Goal: Book appointment/travel/reservation

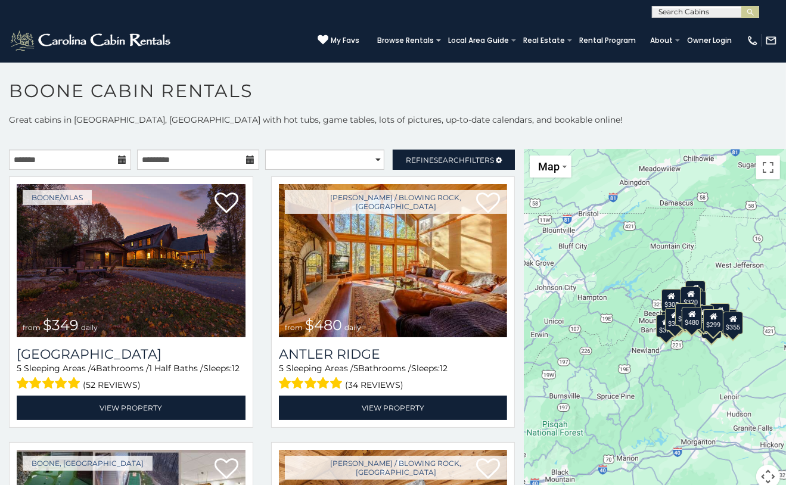
click at [759, 179] on div "$349 $480 $525 $315 $355 $675 $635 $930 $400 $451 $330 $400 $485 $460 $395 $695…" at bounding box center [655, 326] width 262 height 353
click at [758, 169] on button "Toggle fullscreen view" at bounding box center [768, 167] width 24 height 24
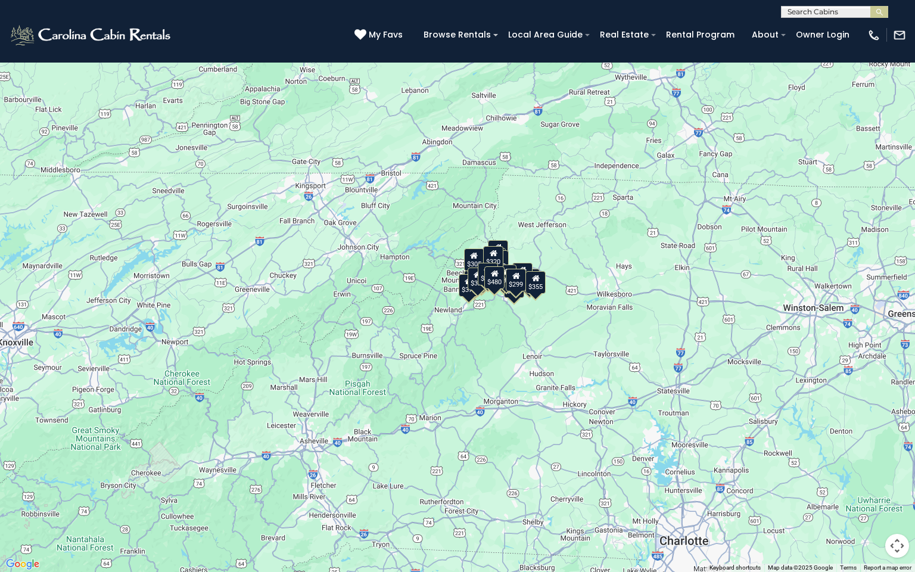
click at [524, 248] on div "$349 $480 $525 $315 $355 $675 $635 $930 $400 $451 $330 $400 $485 $460 $395 $695…" at bounding box center [457, 286] width 915 height 572
click at [519, 282] on div "$299" at bounding box center [516, 280] width 20 height 23
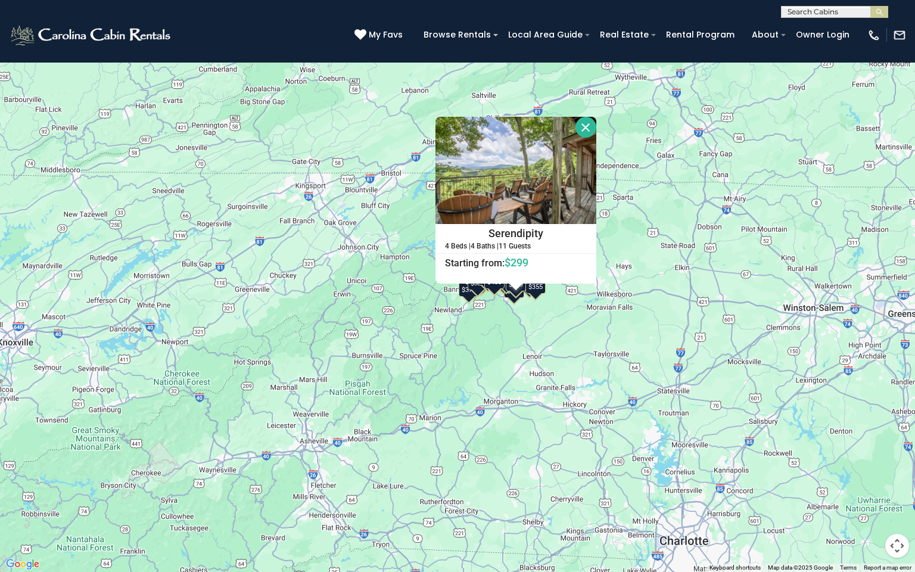
click at [521, 307] on div "$349 $480 $525 $315 $355 $675 $635 $930 $400 $451 $330 $400 $485 $460 $395 $695…" at bounding box center [457, 286] width 915 height 572
click at [582, 124] on button "Close" at bounding box center [585, 127] width 21 height 21
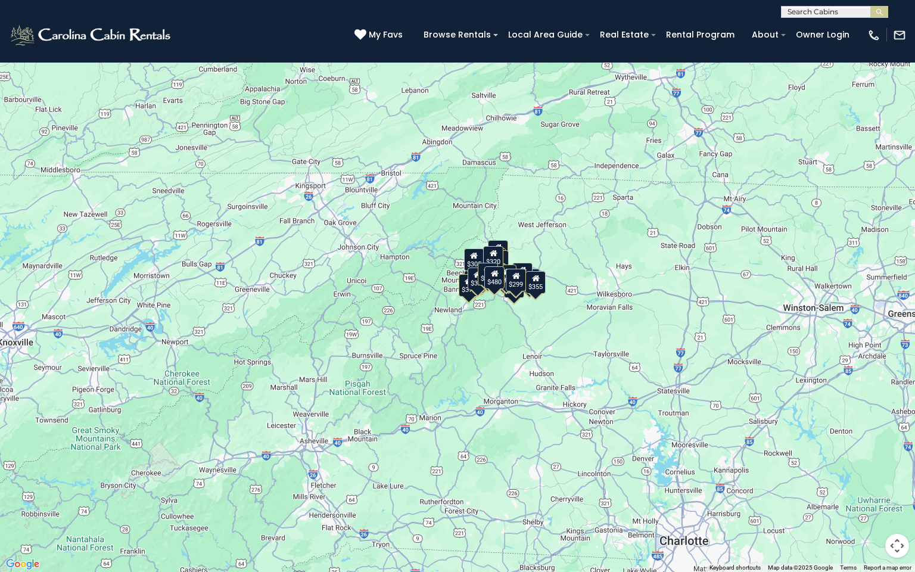
click at [785, 484] on button "Map camera controls" at bounding box center [897, 546] width 24 height 24
click at [785, 484] on button "Zoom out" at bounding box center [867, 546] width 24 height 24
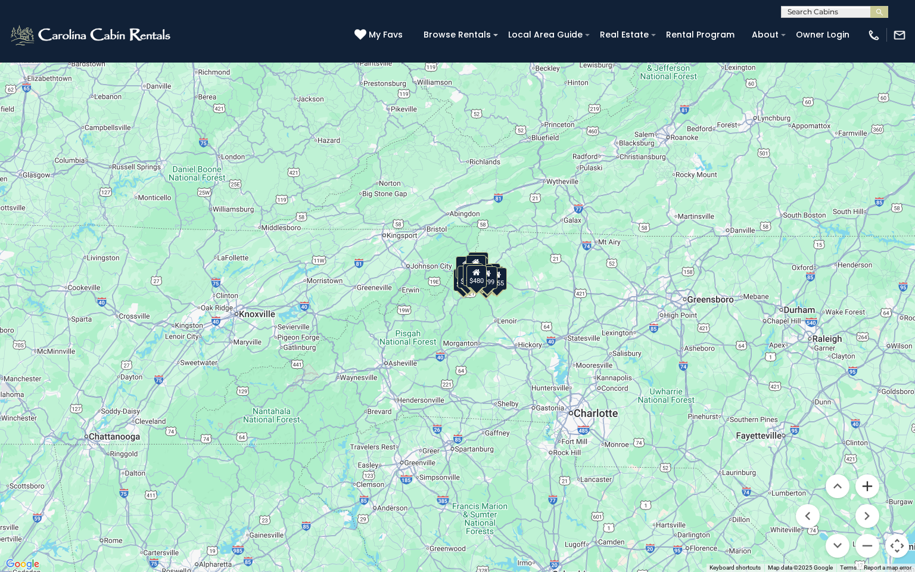
click at [785, 484] on button "Zoom in" at bounding box center [867, 486] width 24 height 24
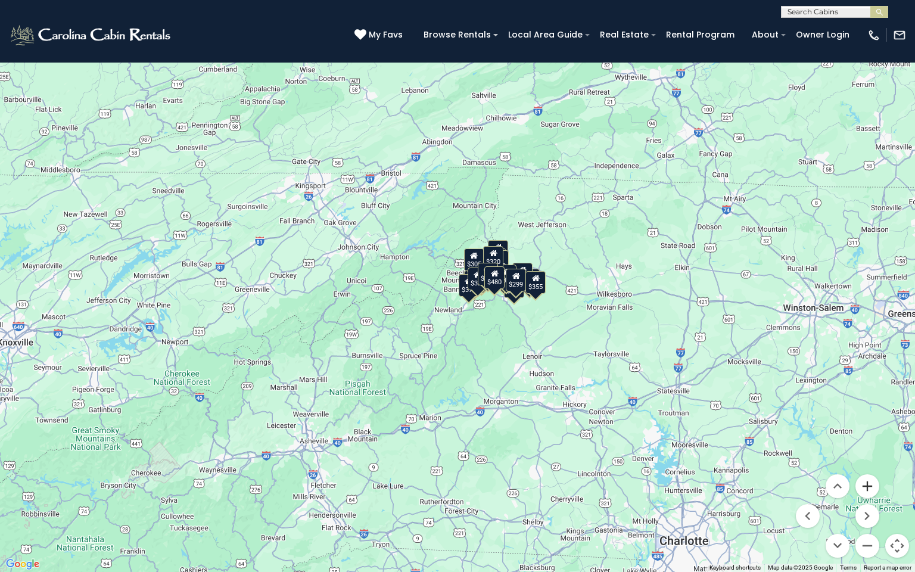
click at [785, 484] on button "Zoom in" at bounding box center [867, 486] width 24 height 24
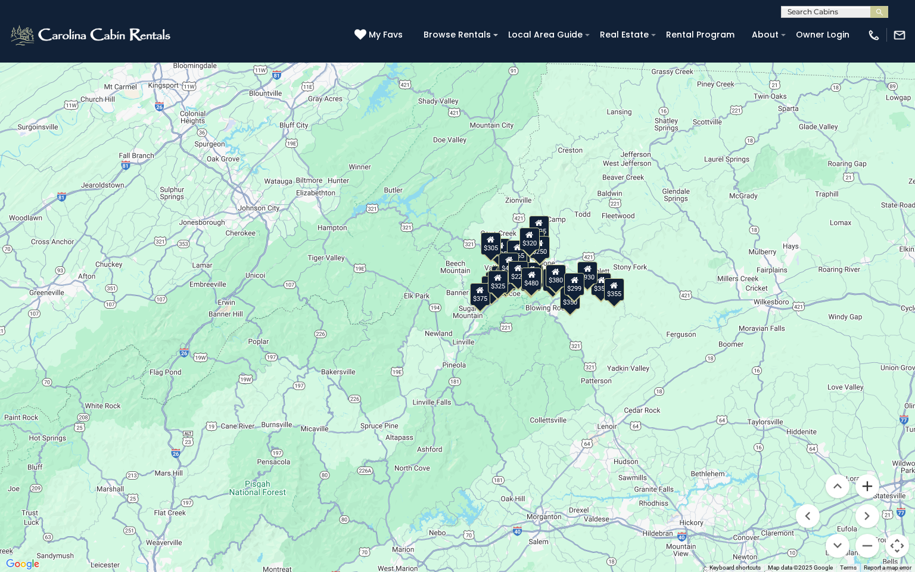
click at [785, 484] on button "Zoom in" at bounding box center [867, 486] width 24 height 24
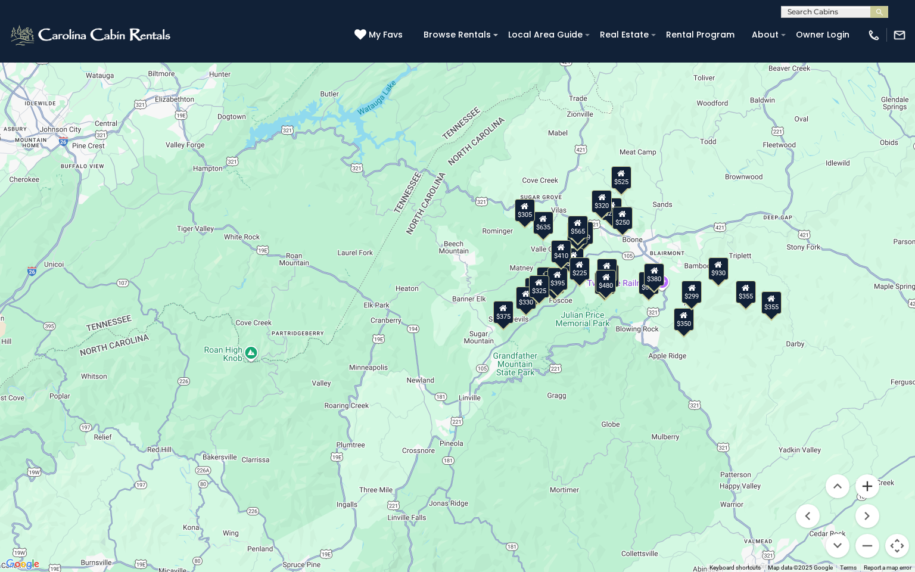
click at [785, 484] on button "Zoom in" at bounding box center [867, 486] width 24 height 24
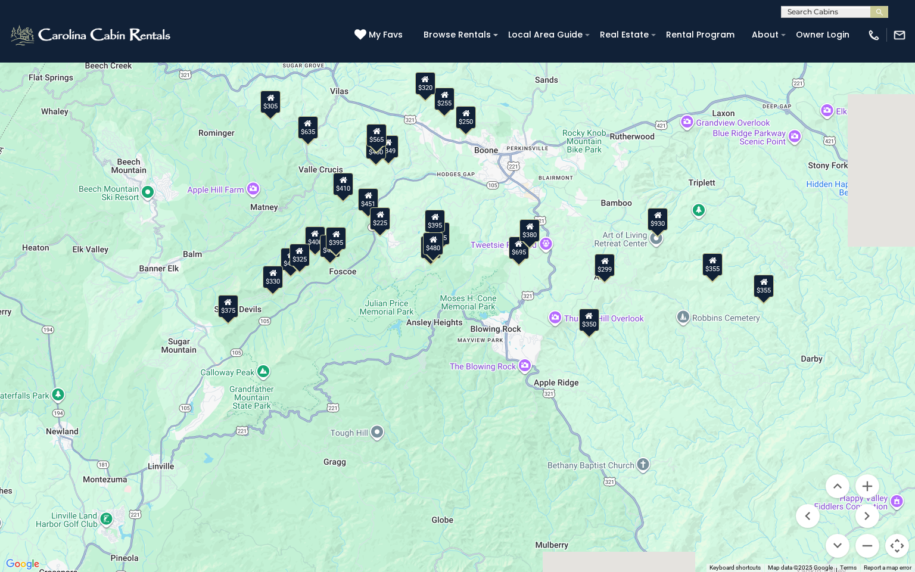
drag, startPoint x: 746, startPoint y: 365, endPoint x: 410, endPoint y: 317, distance: 339.3
click at [410, 317] on div "$349 $480 $525 $315 $355 $675 $635 $930 $400 $451 $330 $400 $485 $460 $395 $695…" at bounding box center [457, 286] width 915 height 572
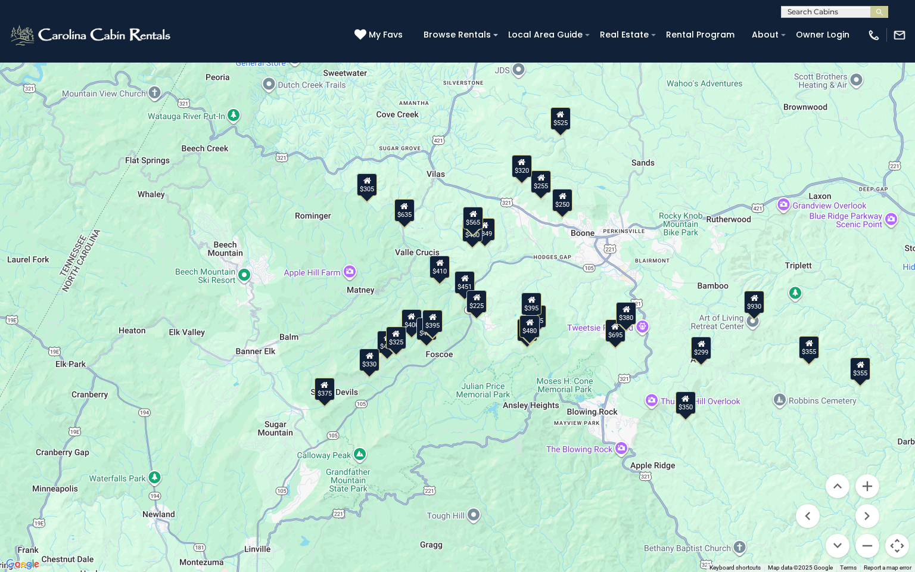
drag, startPoint x: 439, startPoint y: 184, endPoint x: 569, endPoint y: 276, distance: 159.8
click at [569, 276] on div "$349 $480 $525 $315 $355 $675 $635 $930 $400 $451 $330 $400 $485 $460 $395 $695…" at bounding box center [457, 286] width 915 height 572
click at [477, 301] on div "$225" at bounding box center [476, 301] width 20 height 23
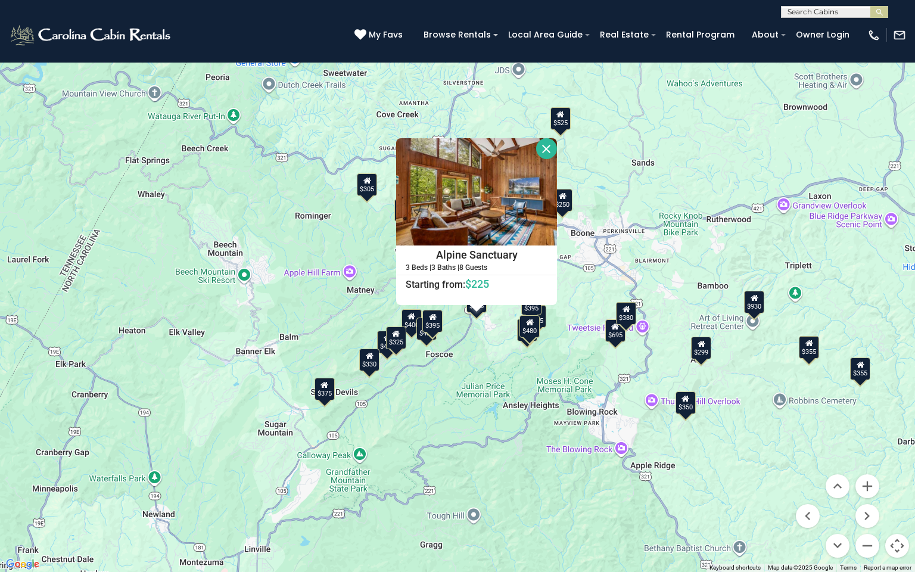
click at [493, 326] on div "$349 $480 $525 $315 $355 $675 $635 $930 $400 $451 $330 $400 $485 $460 $395 $695…" at bounding box center [457, 286] width 915 height 572
click at [785, 484] on button "Map camera controls" at bounding box center [897, 546] width 24 height 24
click at [785, 15] on button "Toggle fullscreen view" at bounding box center [897, 18] width 24 height 24
